Goal: Transaction & Acquisition: Book appointment/travel/reservation

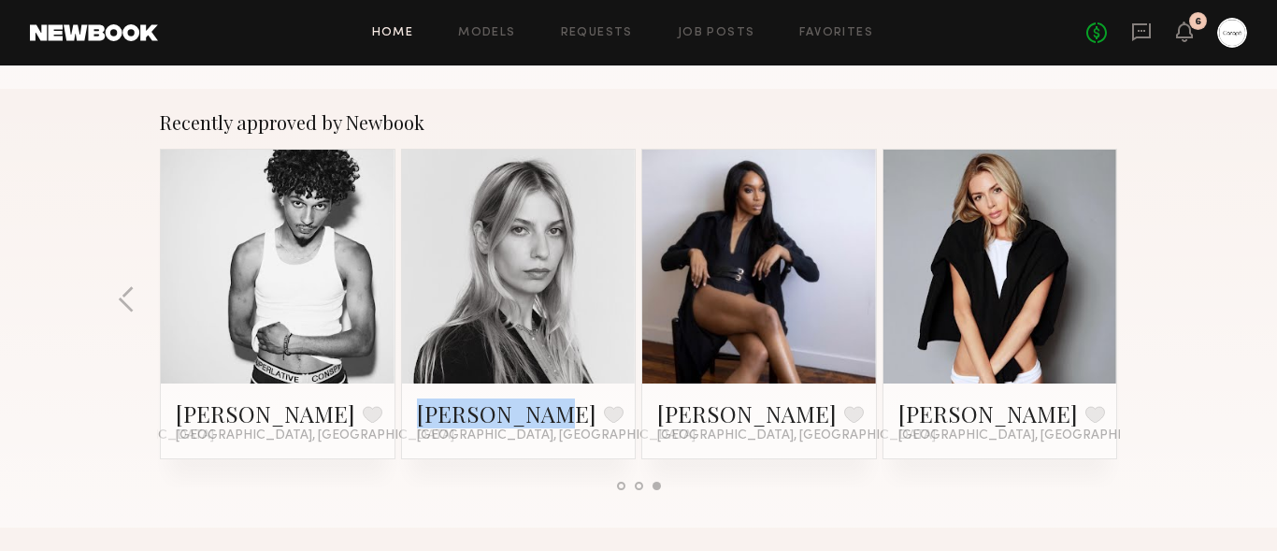
scroll to position [818, 0]
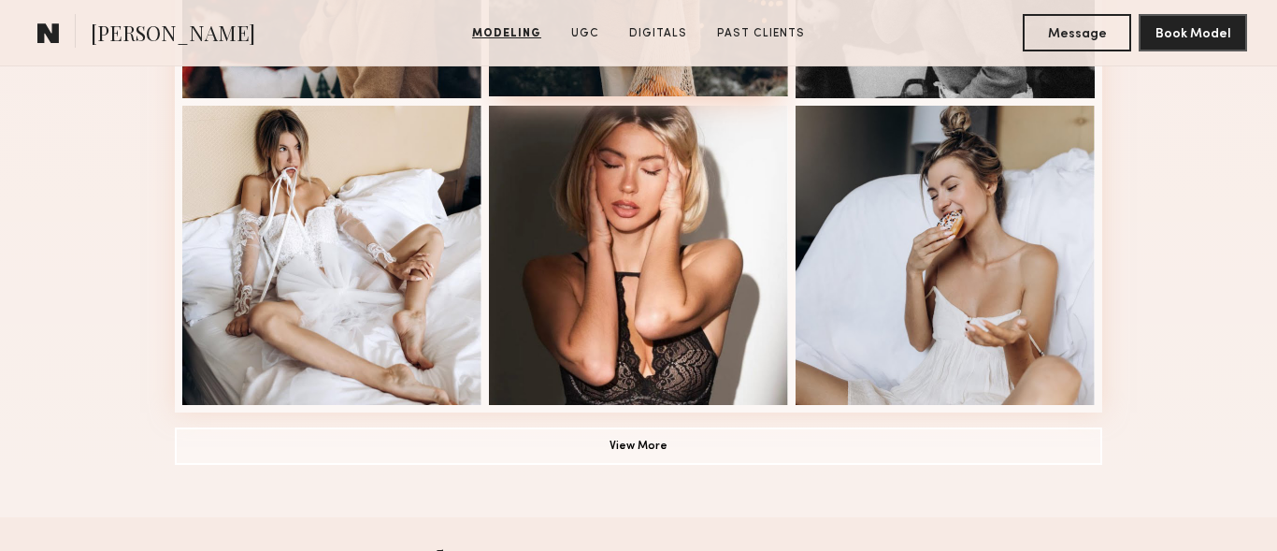
scroll to position [1377, 0]
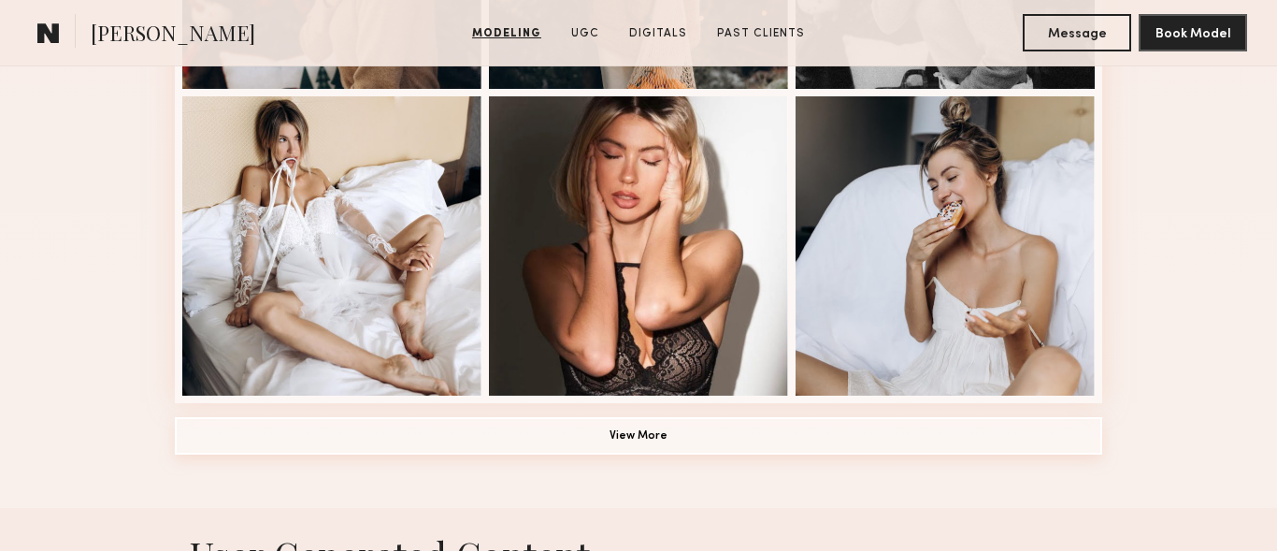
click at [664, 435] on button "View More" at bounding box center [639, 435] width 928 height 37
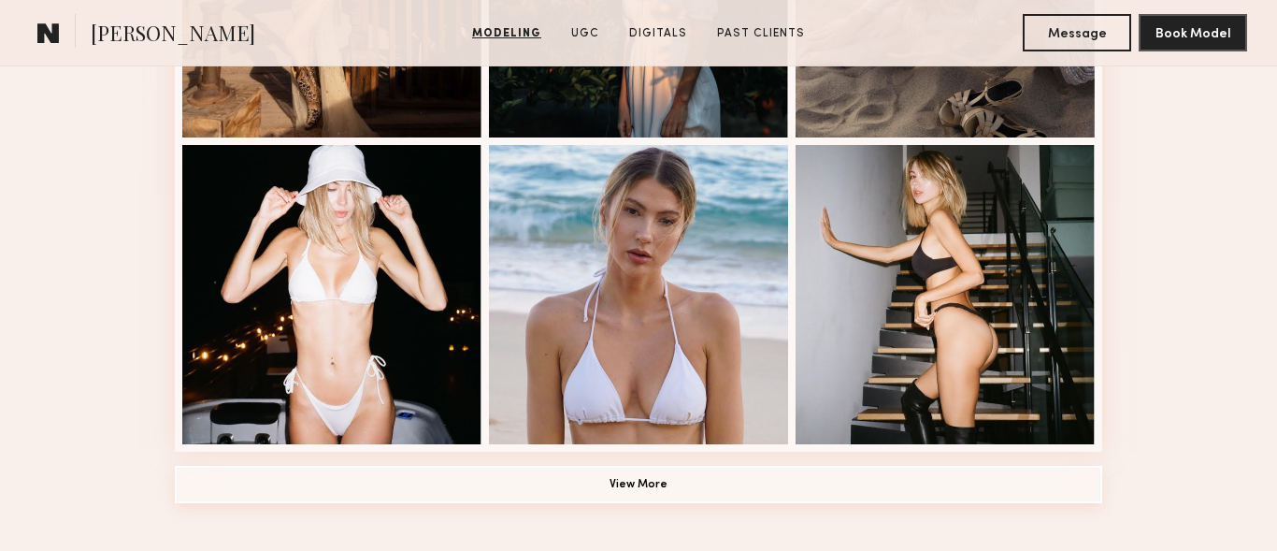
scroll to position [2558, 0]
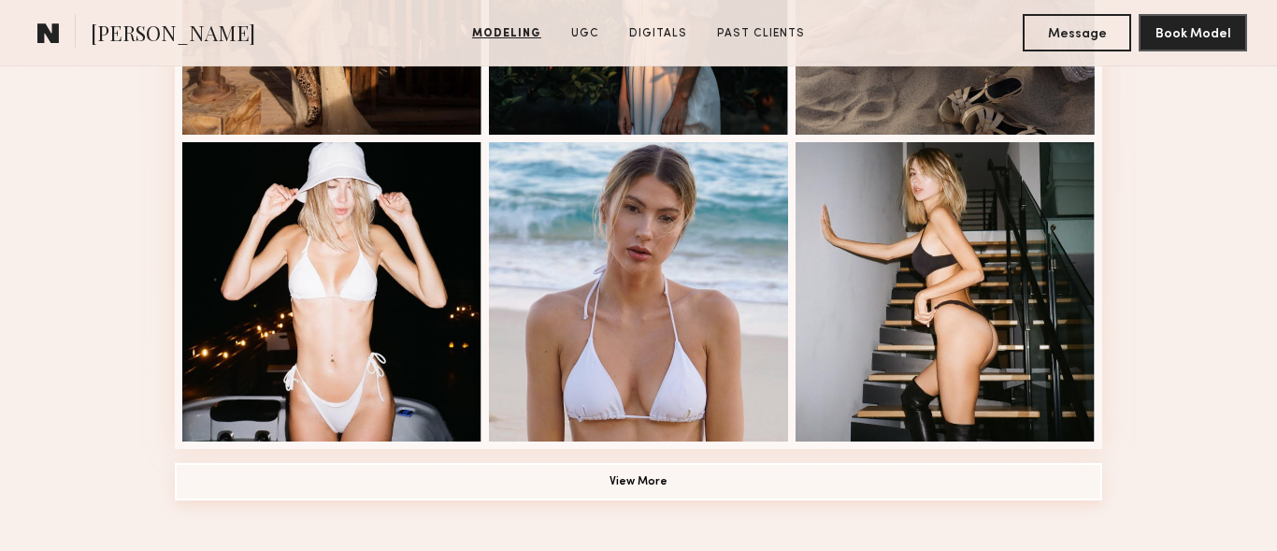
click at [701, 475] on button "View More" at bounding box center [639, 481] width 928 height 37
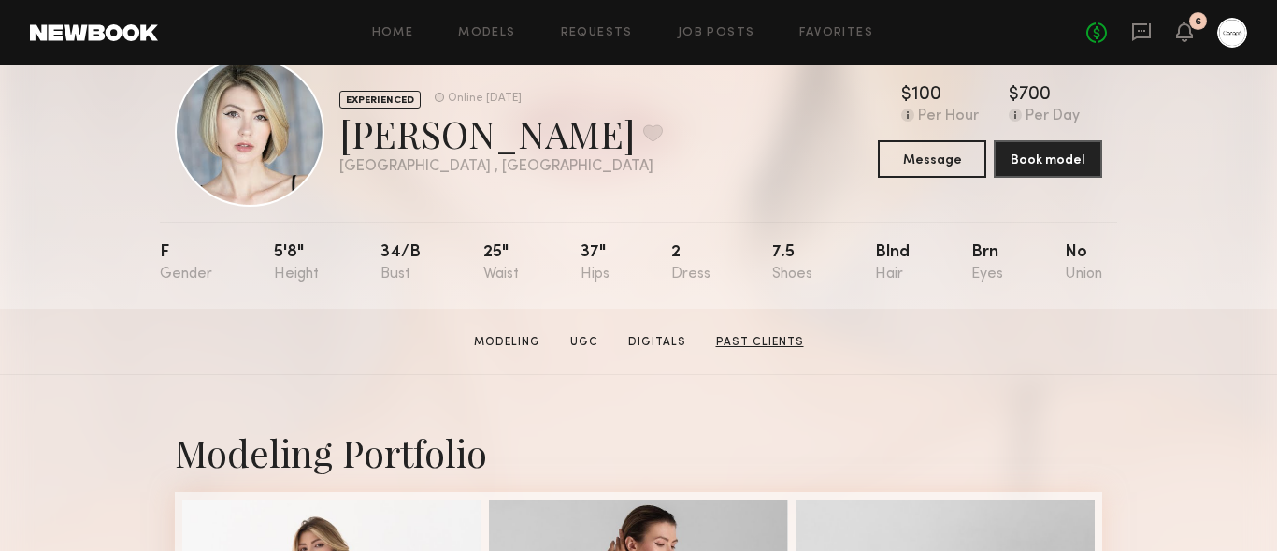
scroll to position [0, 0]
